Goal: Task Accomplishment & Management: Complete application form

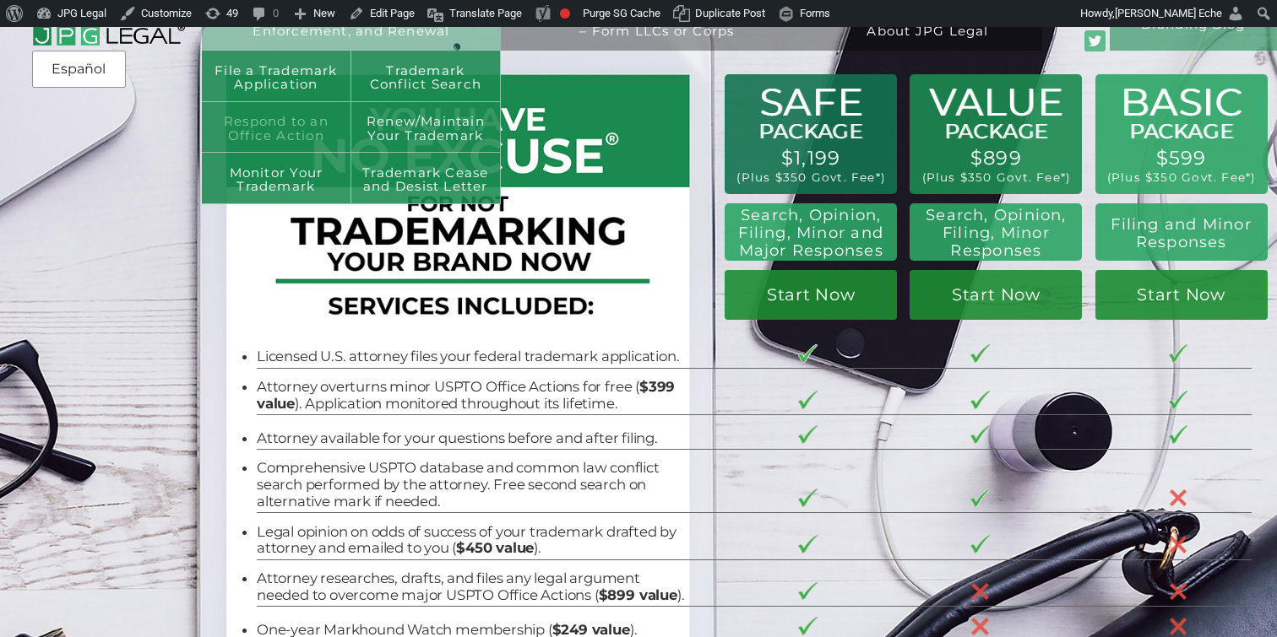
click at [292, 111] on link "Respond to an Office Action" at bounding box center [276, 127] width 149 height 51
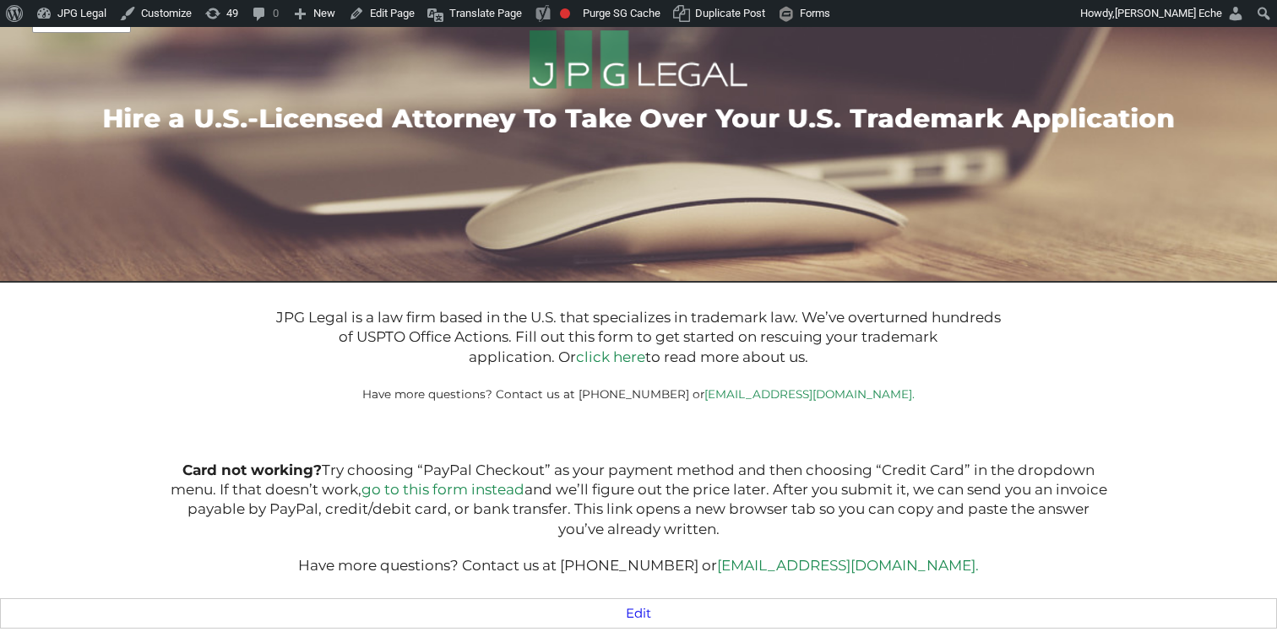
type input "$399.00"
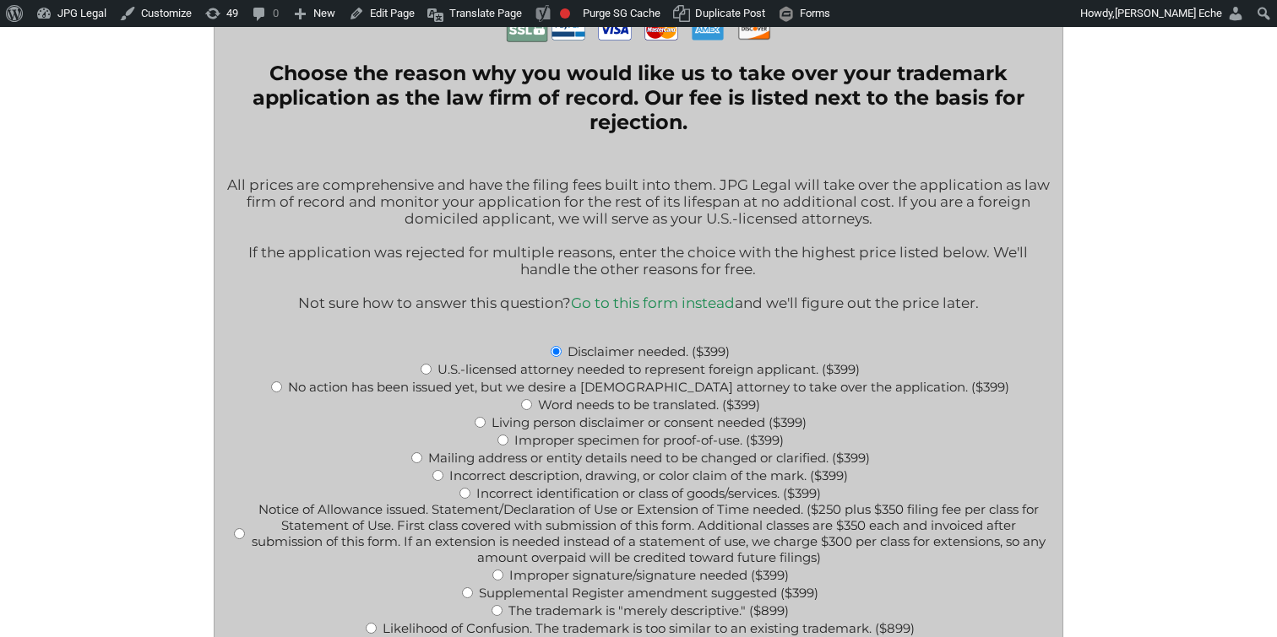
scroll to position [486, 0]
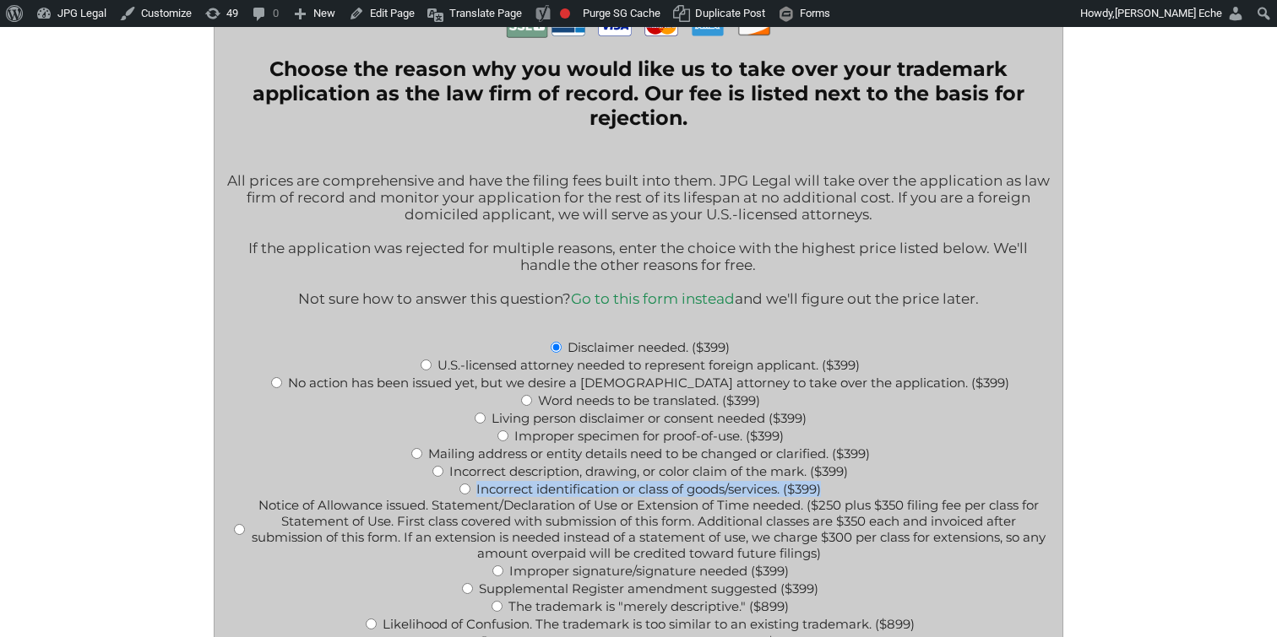
drag, startPoint x: 472, startPoint y: 499, endPoint x: 833, endPoint y: 499, distance: 360.5
click at [833, 497] on div "Incorrect identification or class of goods/services. ($399)" at bounding box center [638, 489] width 823 height 18
copy label "Incorrect identification or class of goods/services. ($399)"
